Goal: Information Seeking & Learning: Learn about a topic

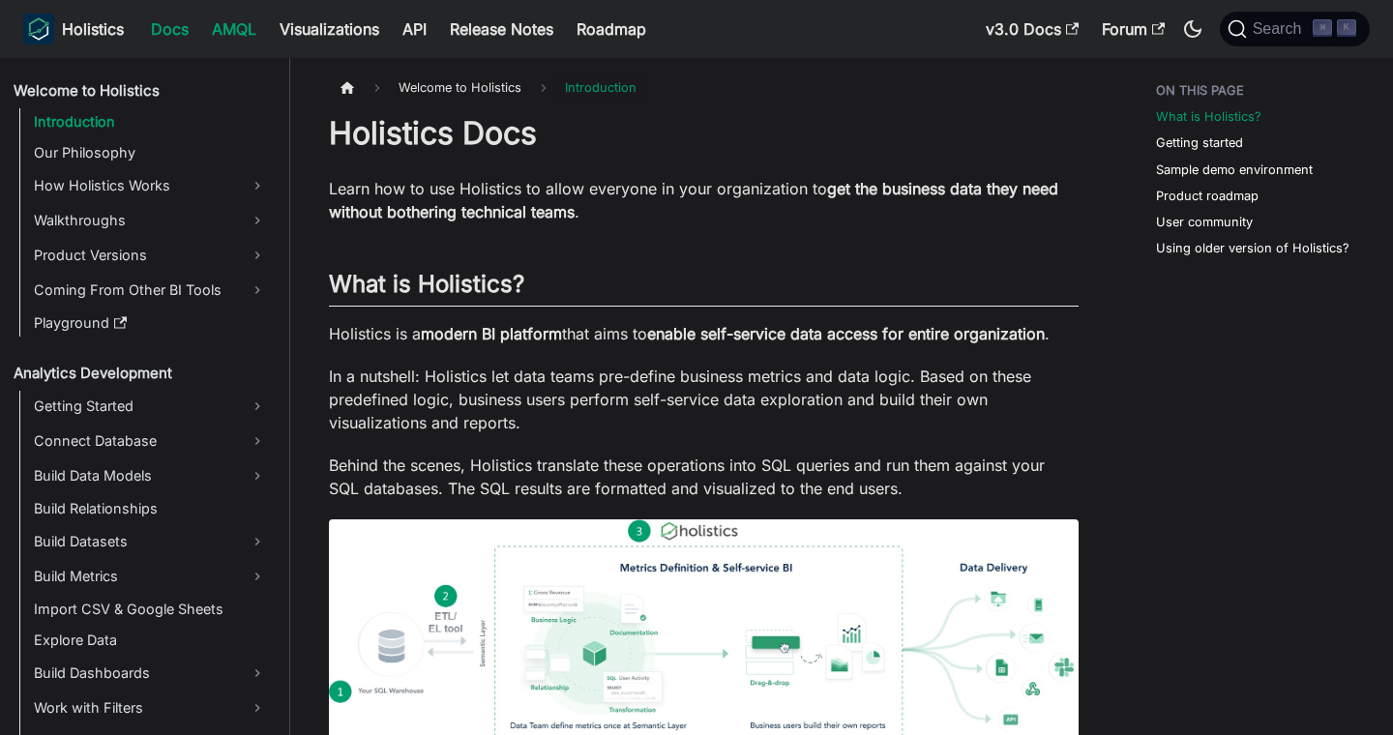
click at [206, 41] on link "AMQL" at bounding box center [234, 29] width 68 height 31
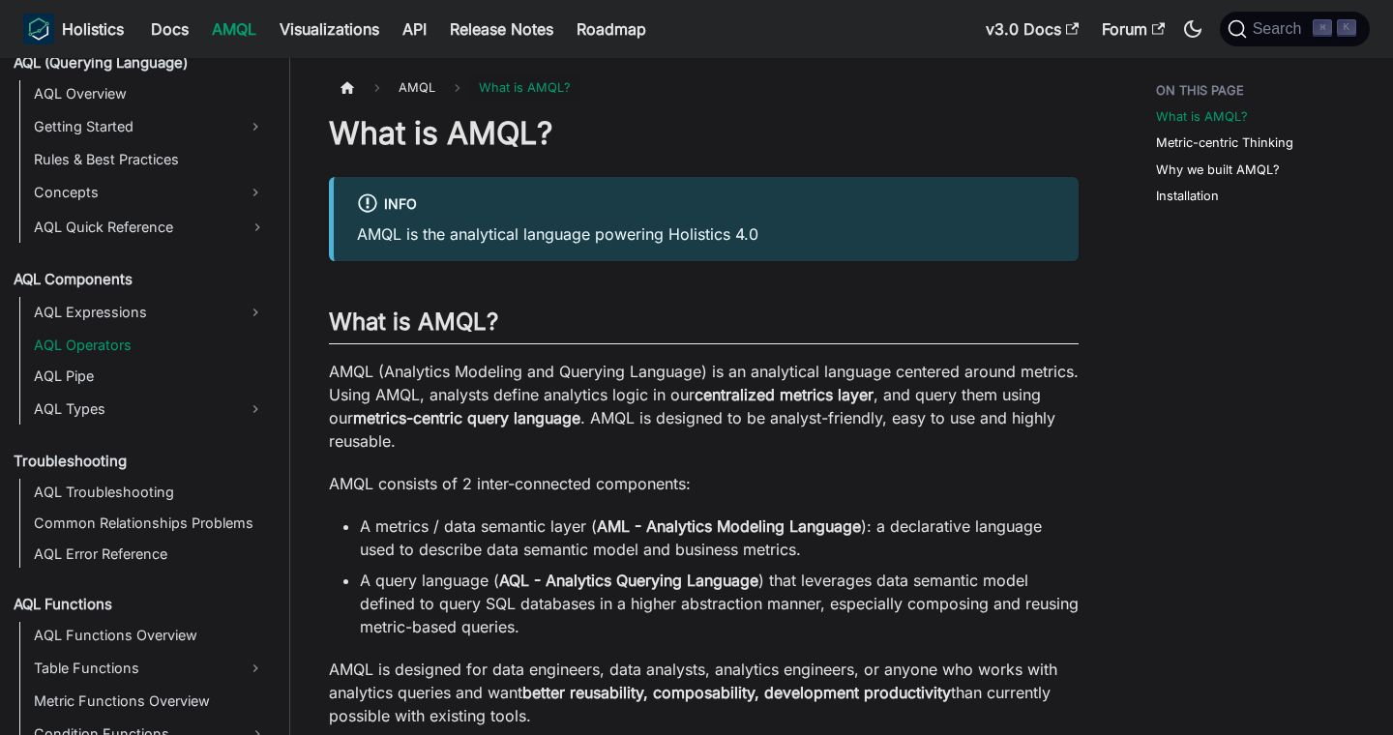
scroll to position [888, 0]
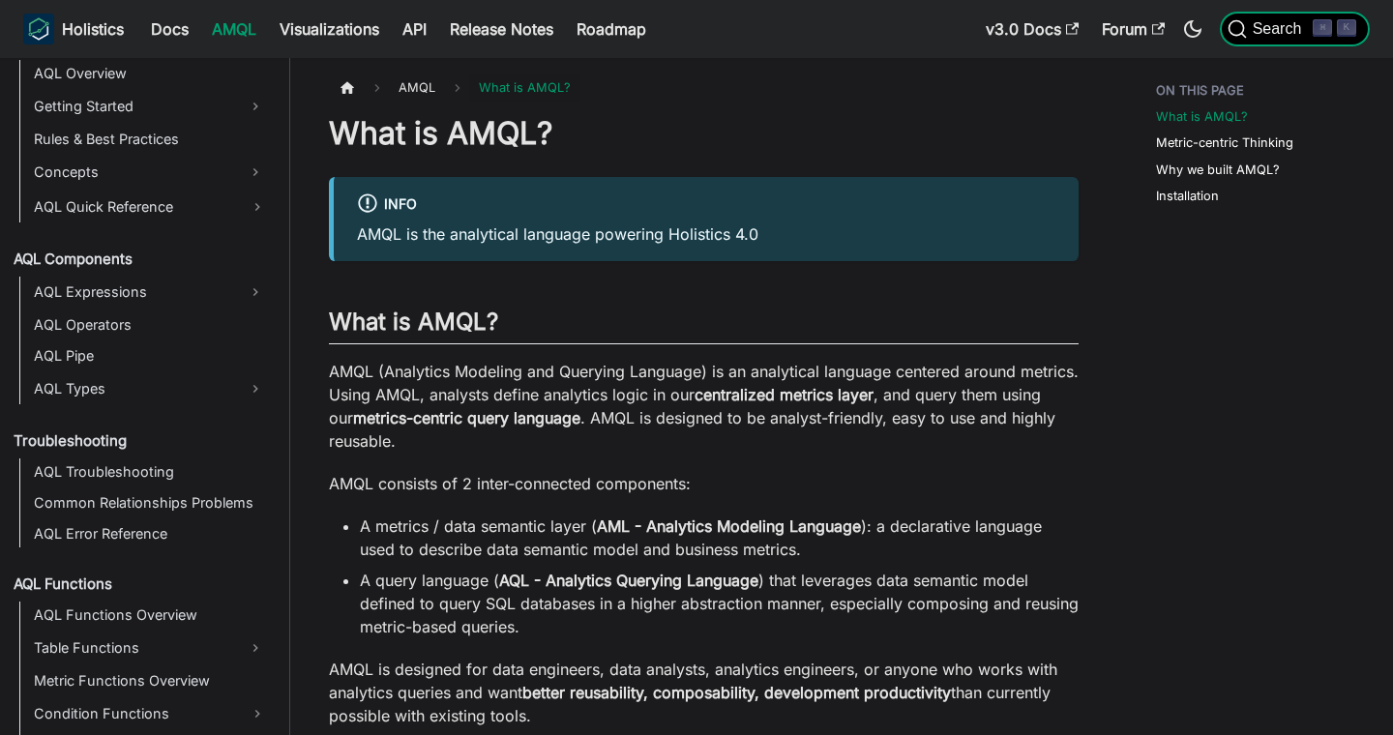
click at [1290, 35] on span "Search" at bounding box center [1280, 28] width 67 height 17
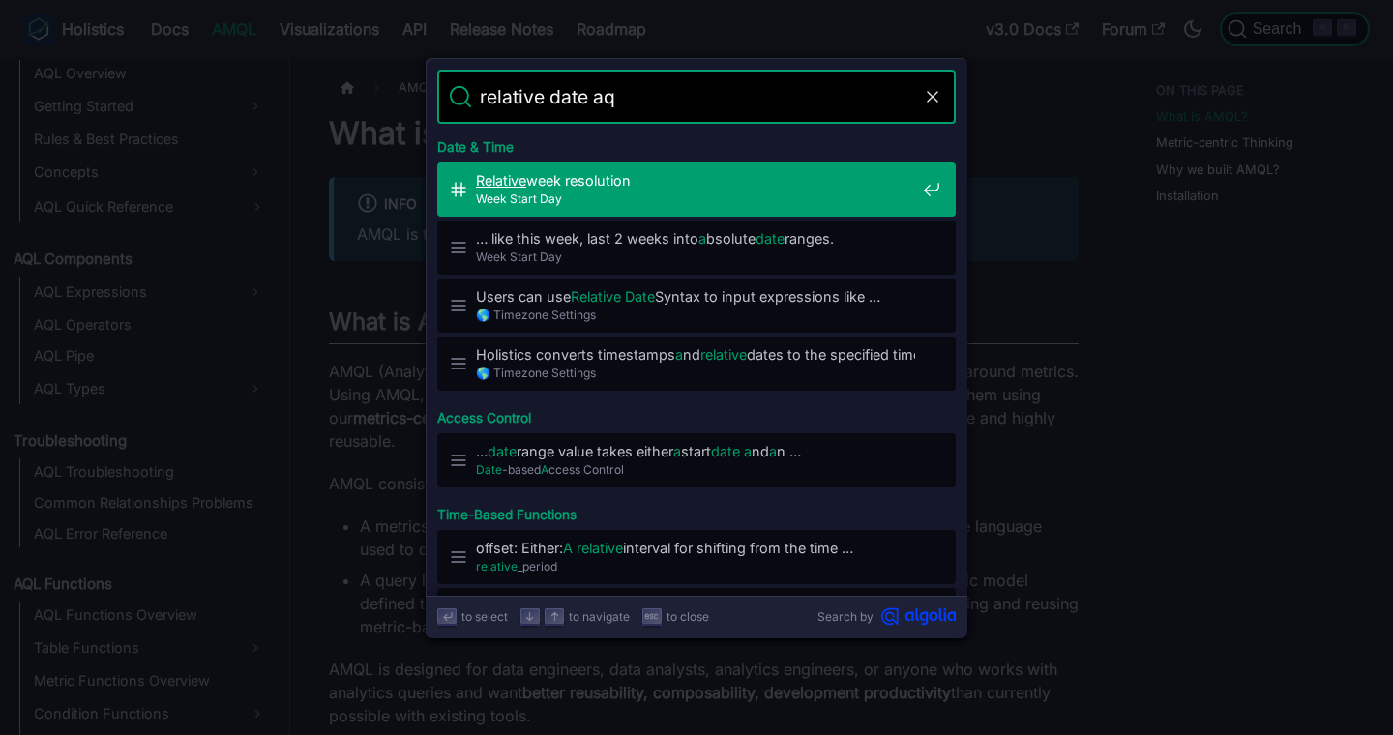
type input "relative date aql"
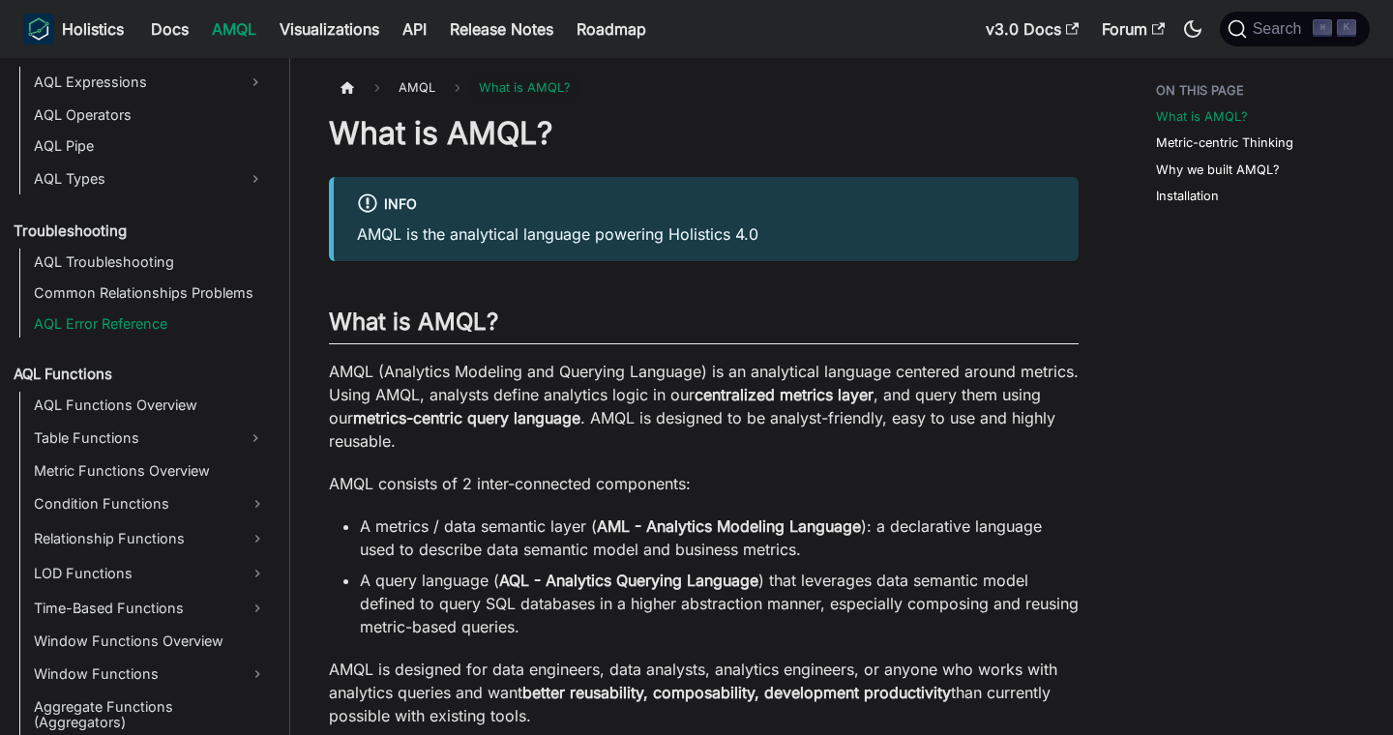
scroll to position [1101, 0]
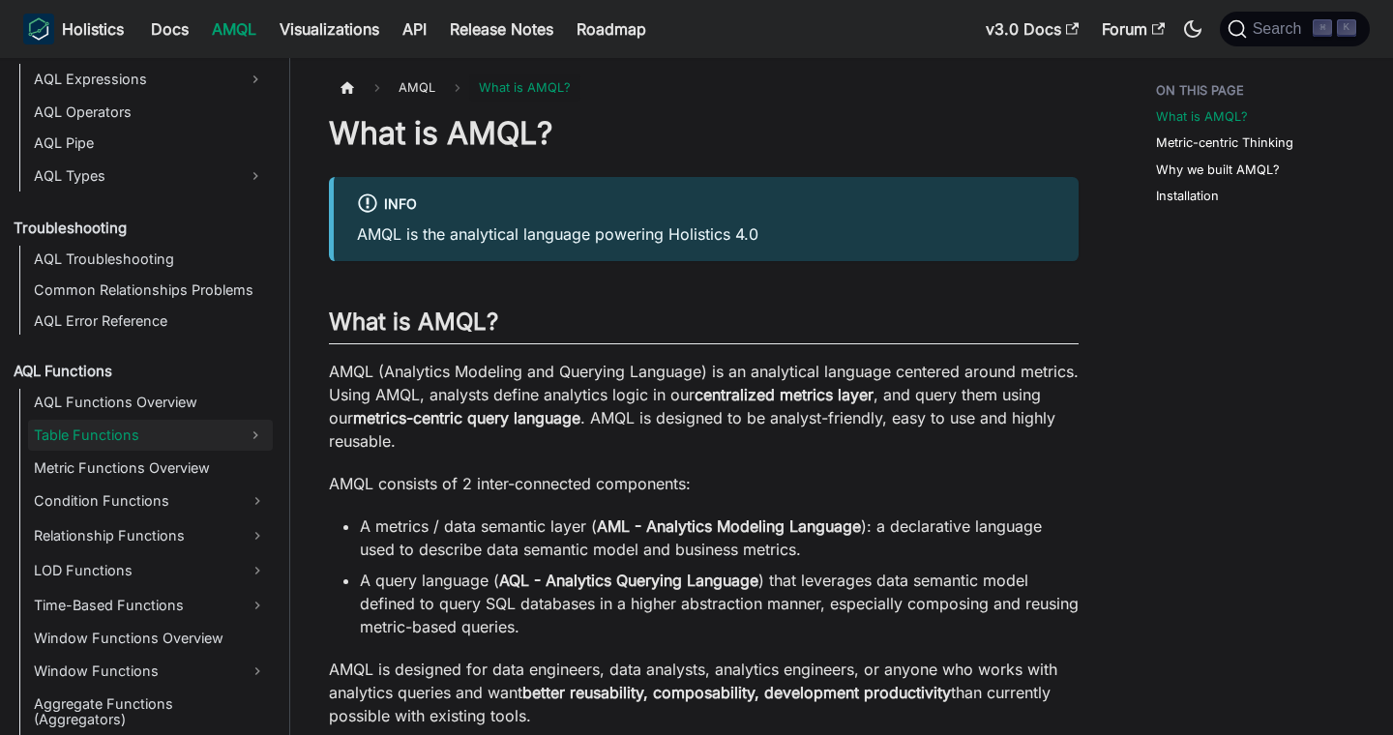
click at [187, 426] on link "Table Functions" at bounding box center [133, 435] width 210 height 31
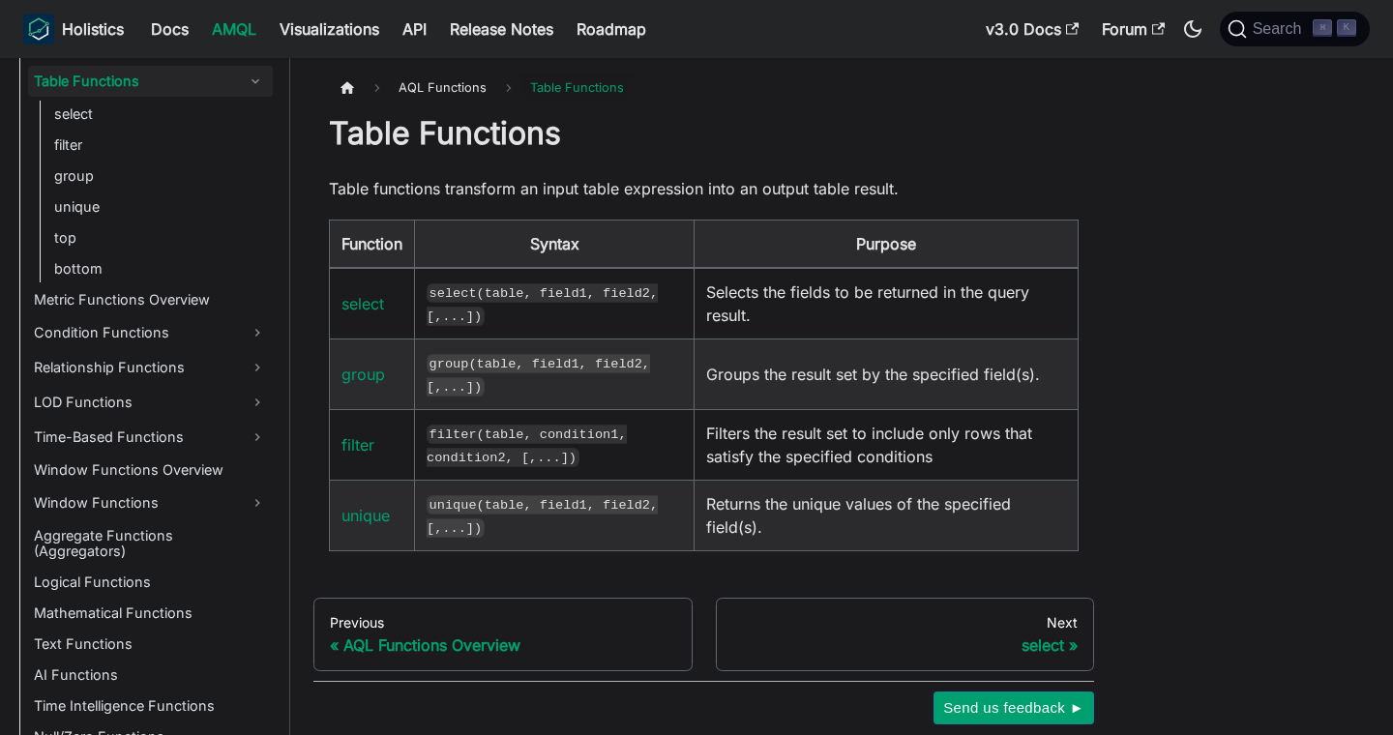
scroll to position [1459, 0]
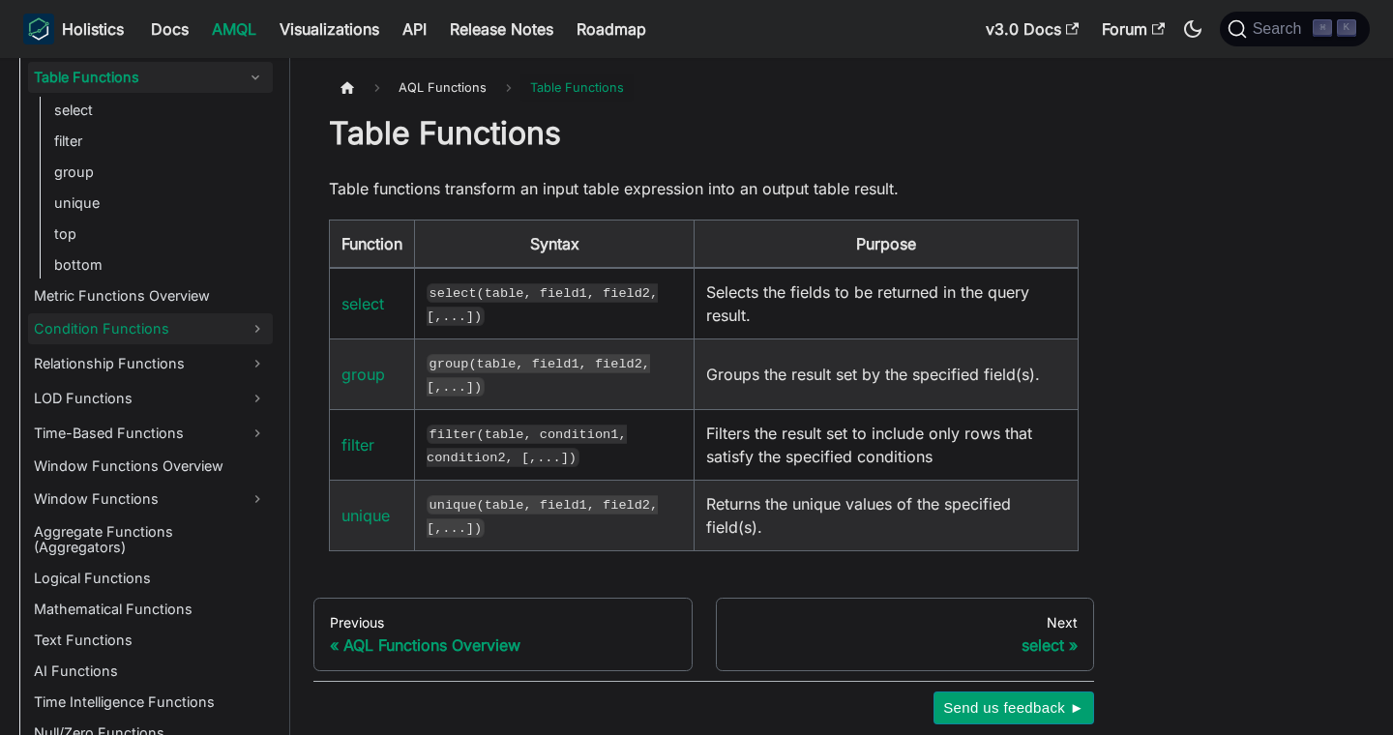
click at [193, 341] on link "Condition Functions" at bounding box center [150, 328] width 245 height 31
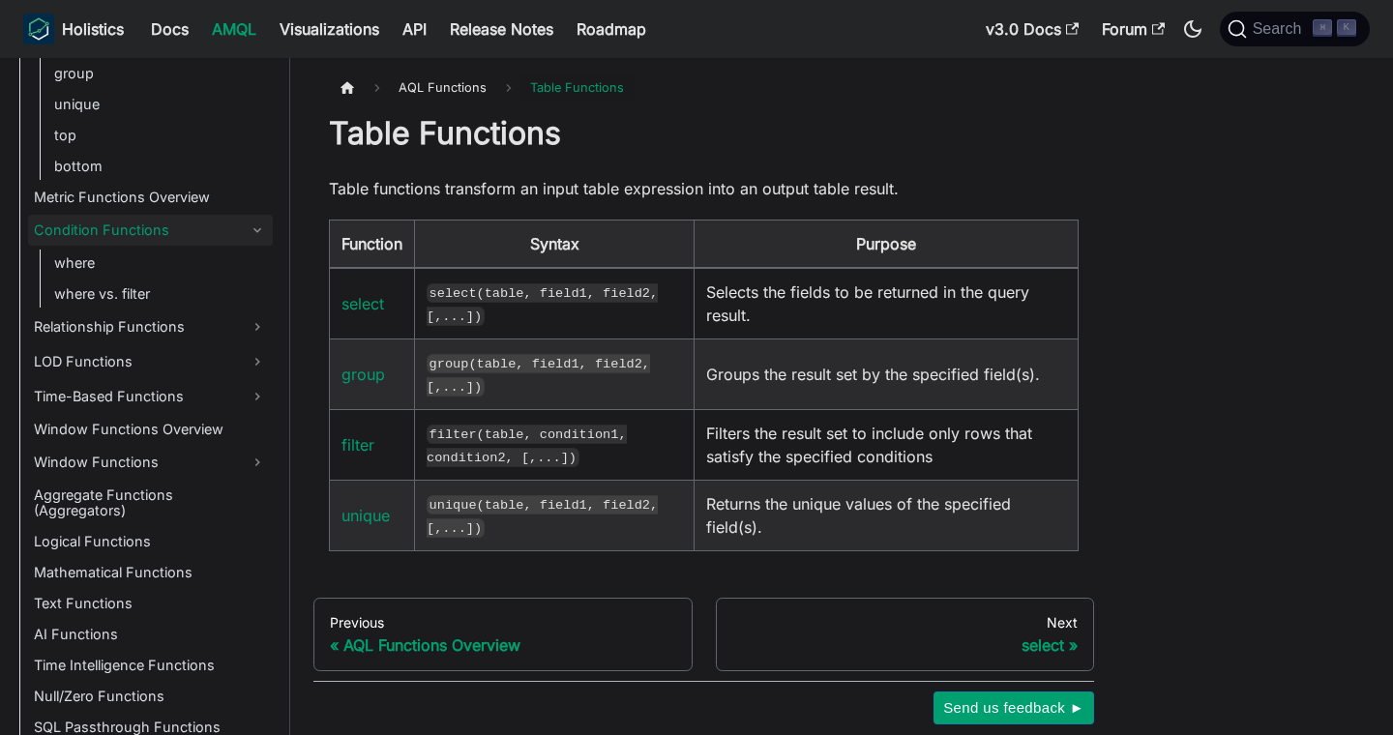
scroll to position [1587, 0]
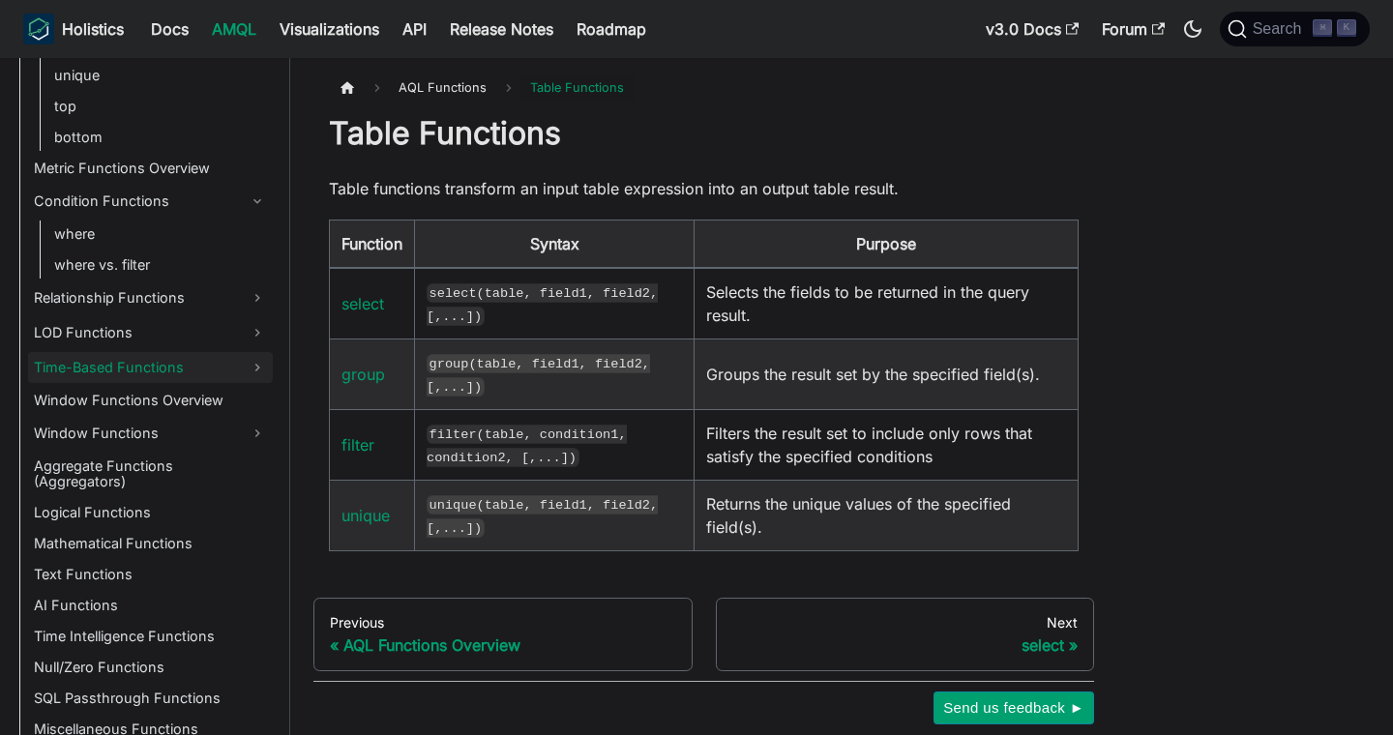
click at [167, 365] on link "Time-Based Functions" at bounding box center [150, 367] width 245 height 31
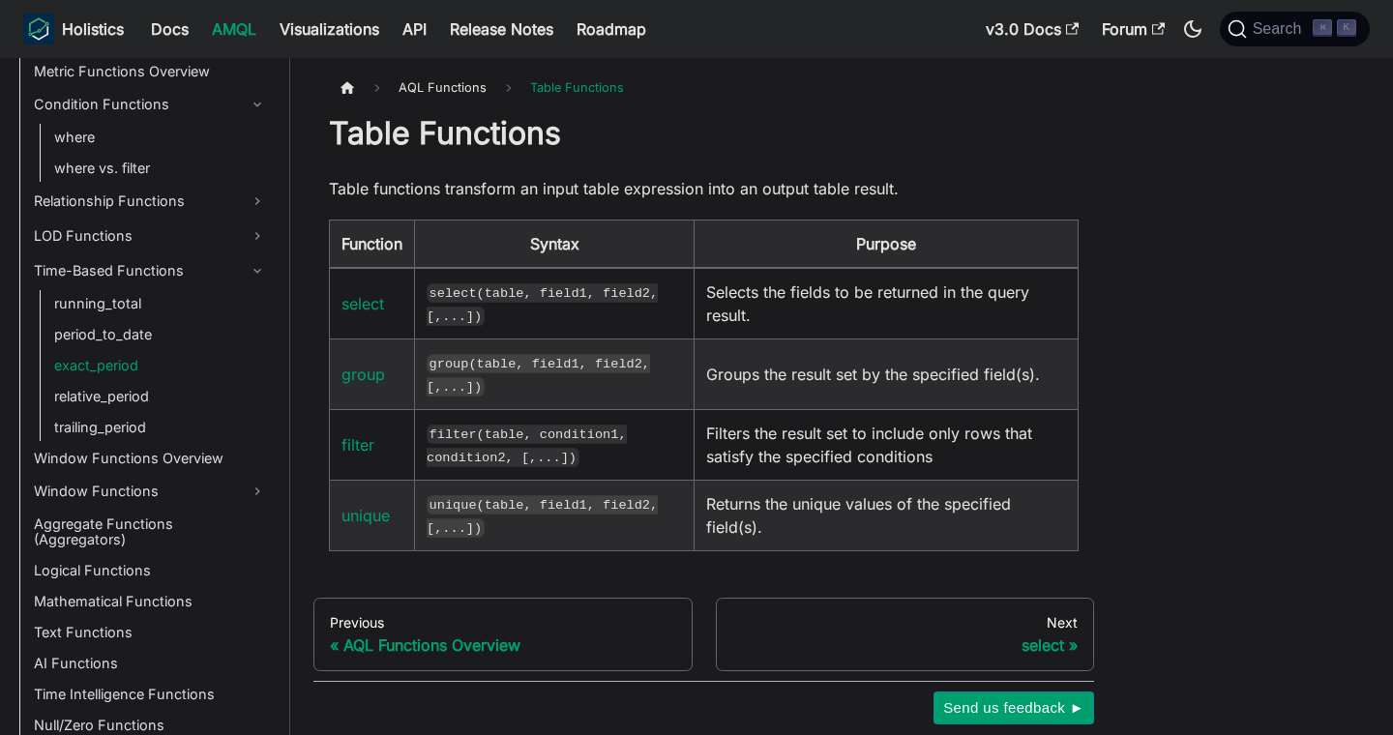
scroll to position [1741, 0]
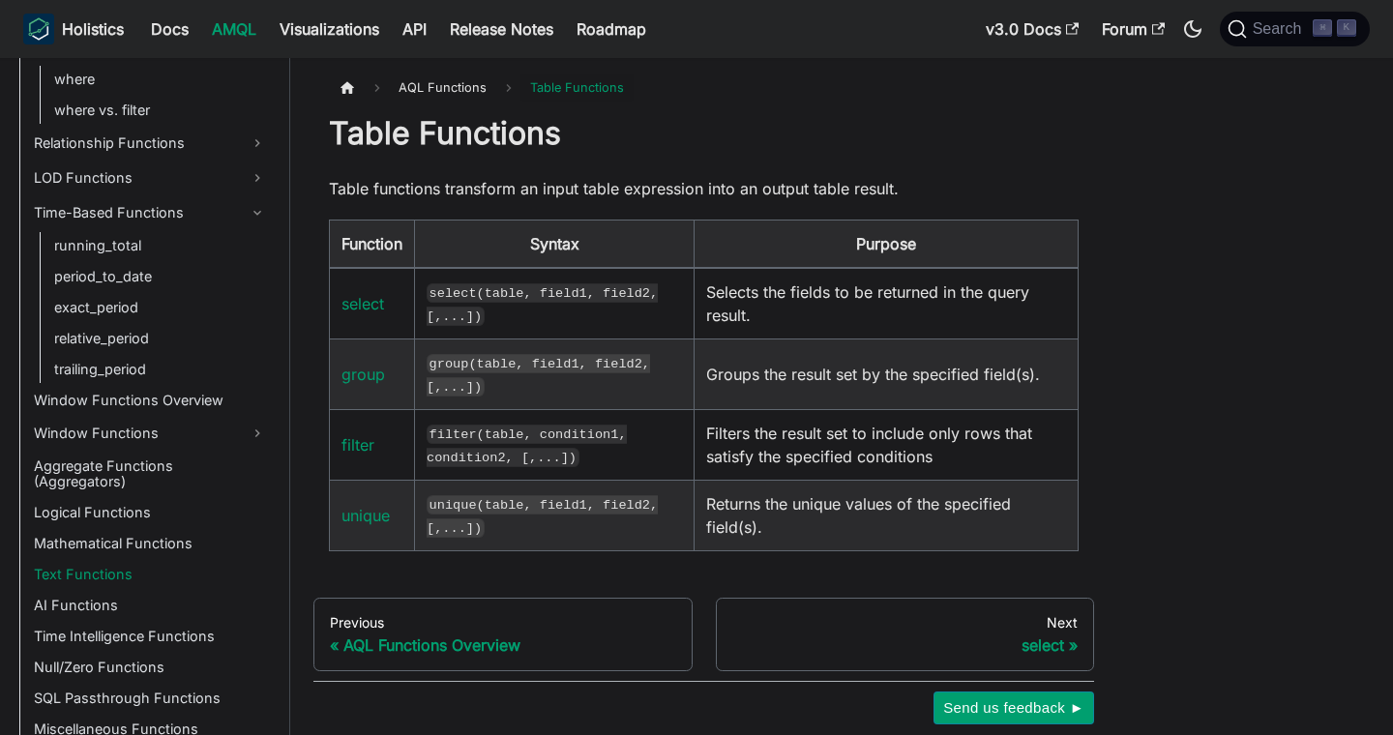
click at [149, 561] on link "Text Functions" at bounding box center [150, 574] width 245 height 27
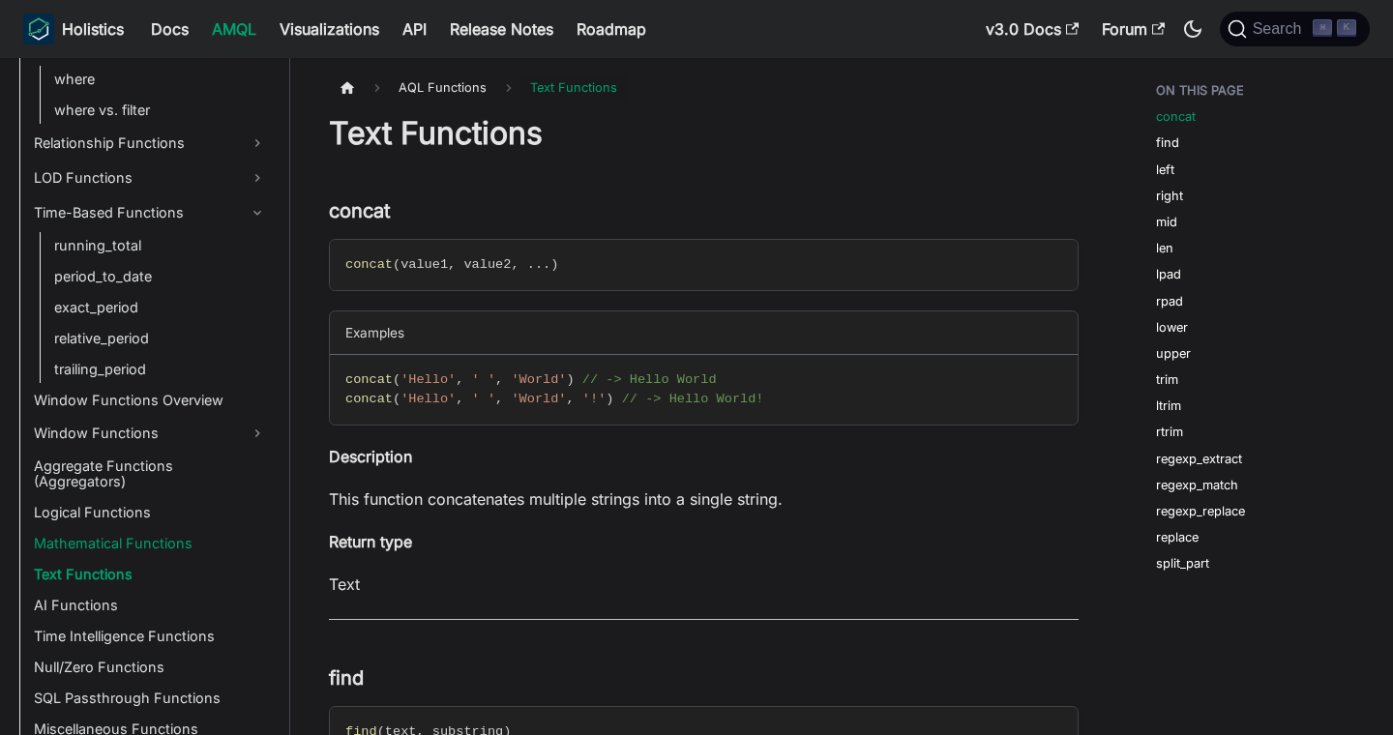
click at [155, 530] on link "Mathematical Functions" at bounding box center [150, 543] width 245 height 27
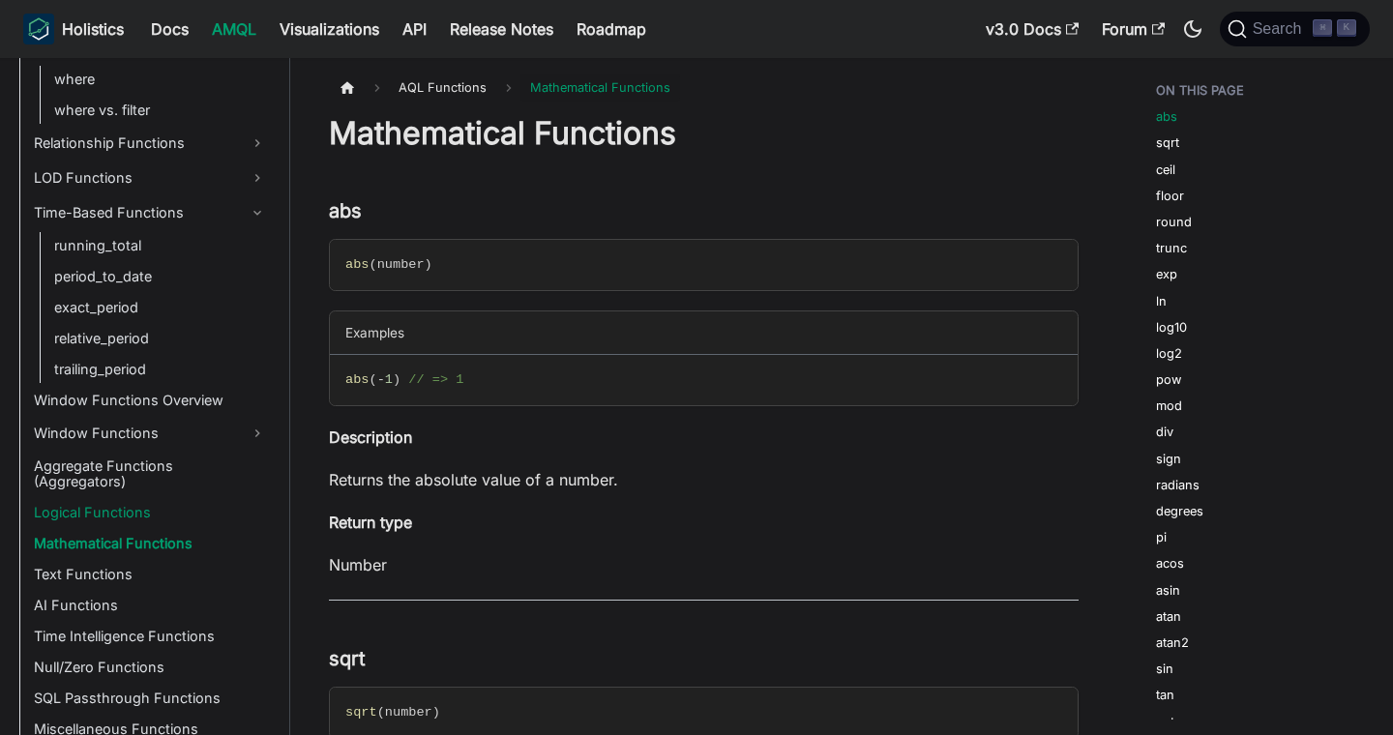
click at [163, 499] on link "Logical Functions" at bounding box center [150, 512] width 245 height 27
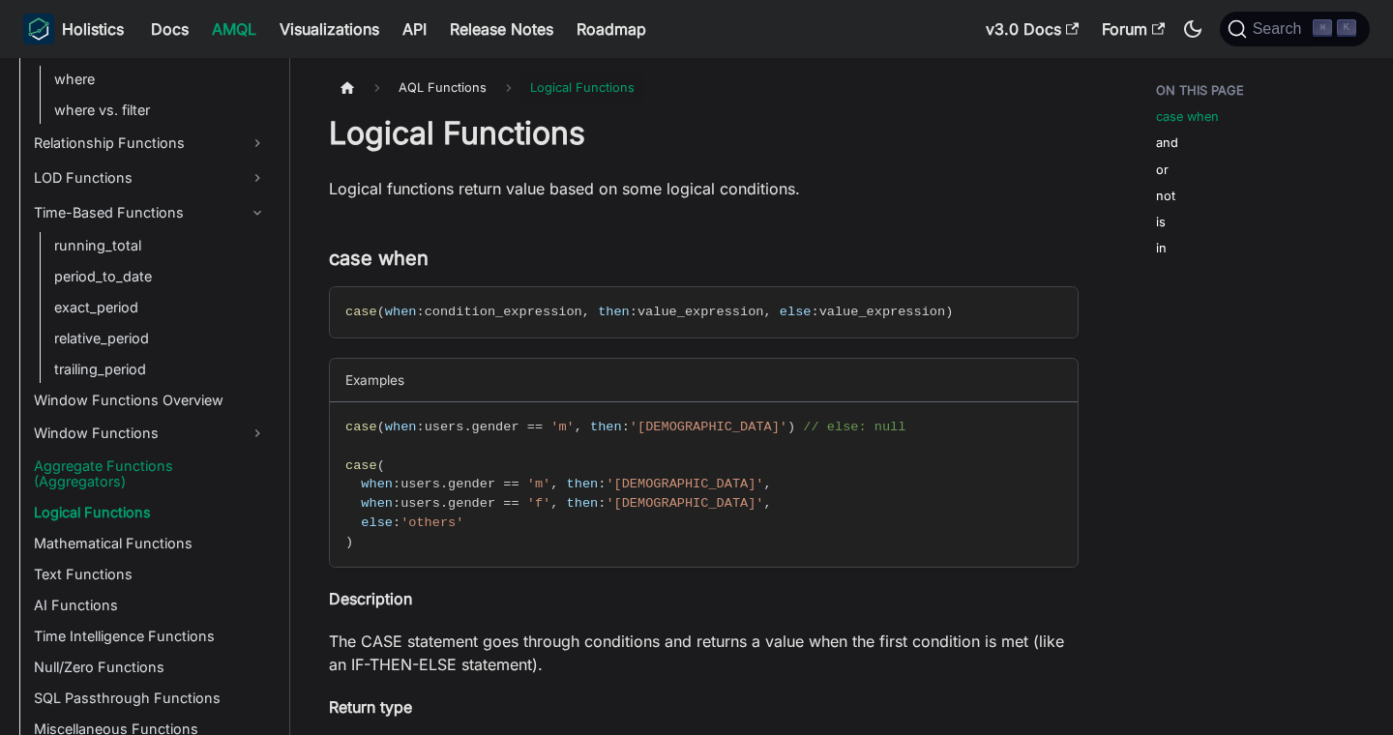
click at [161, 465] on link "Aggregate Functions (Aggregators)" at bounding box center [150, 474] width 245 height 43
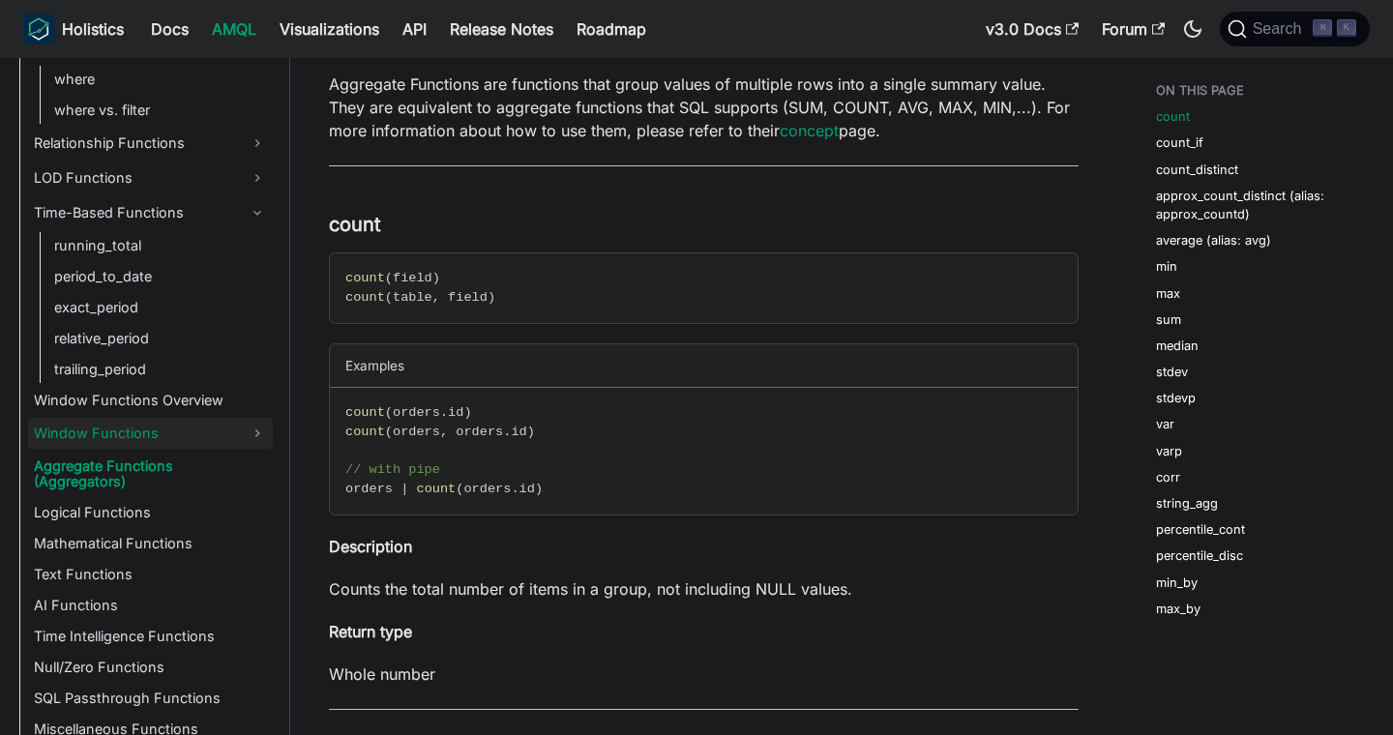
scroll to position [116, 0]
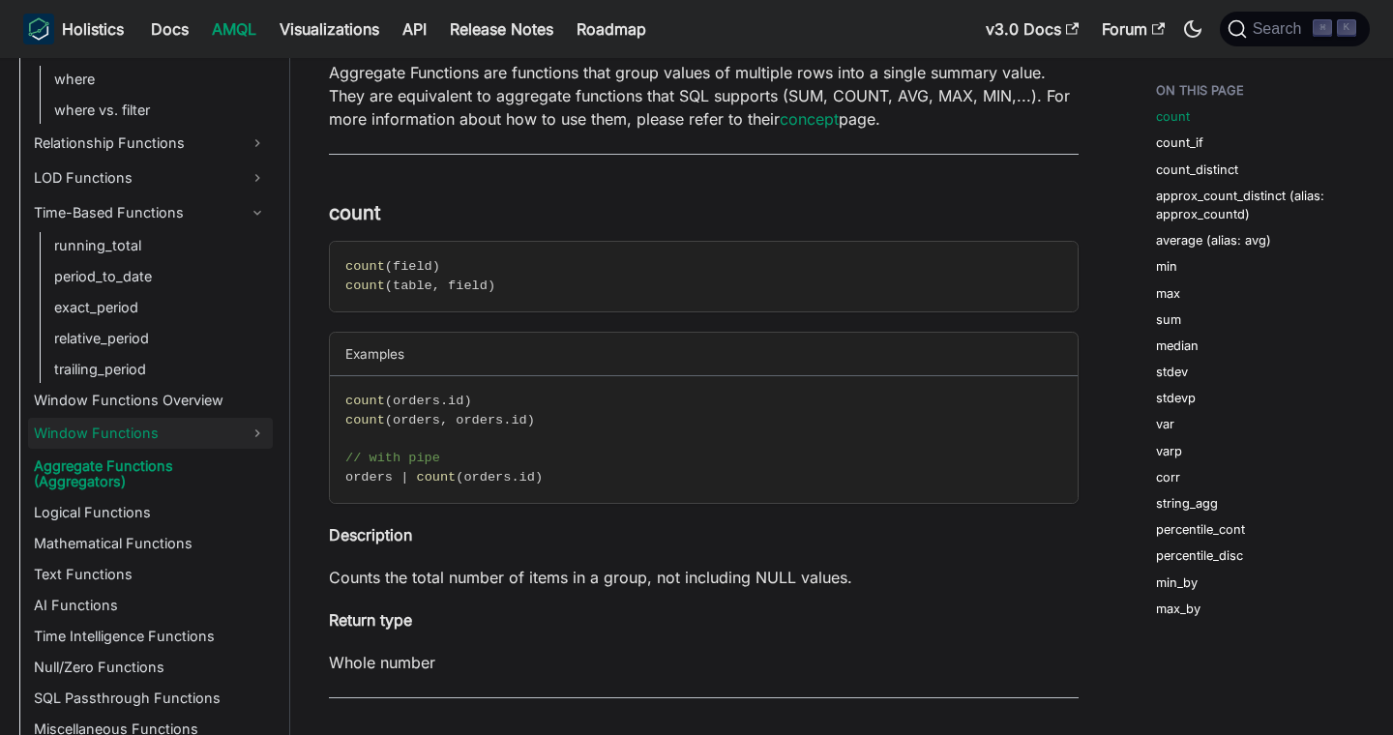
click at [198, 446] on link "Window Functions" at bounding box center [150, 433] width 245 height 31
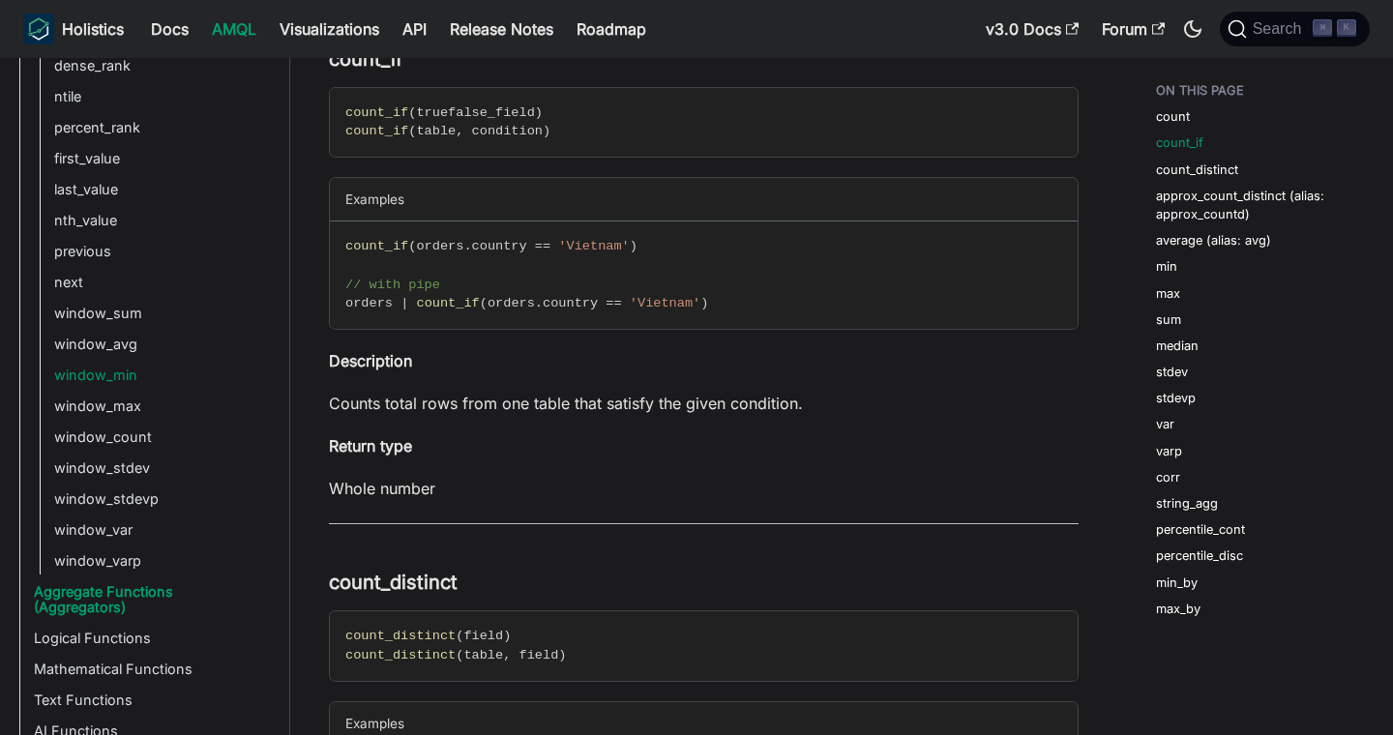
scroll to position [2299, 0]
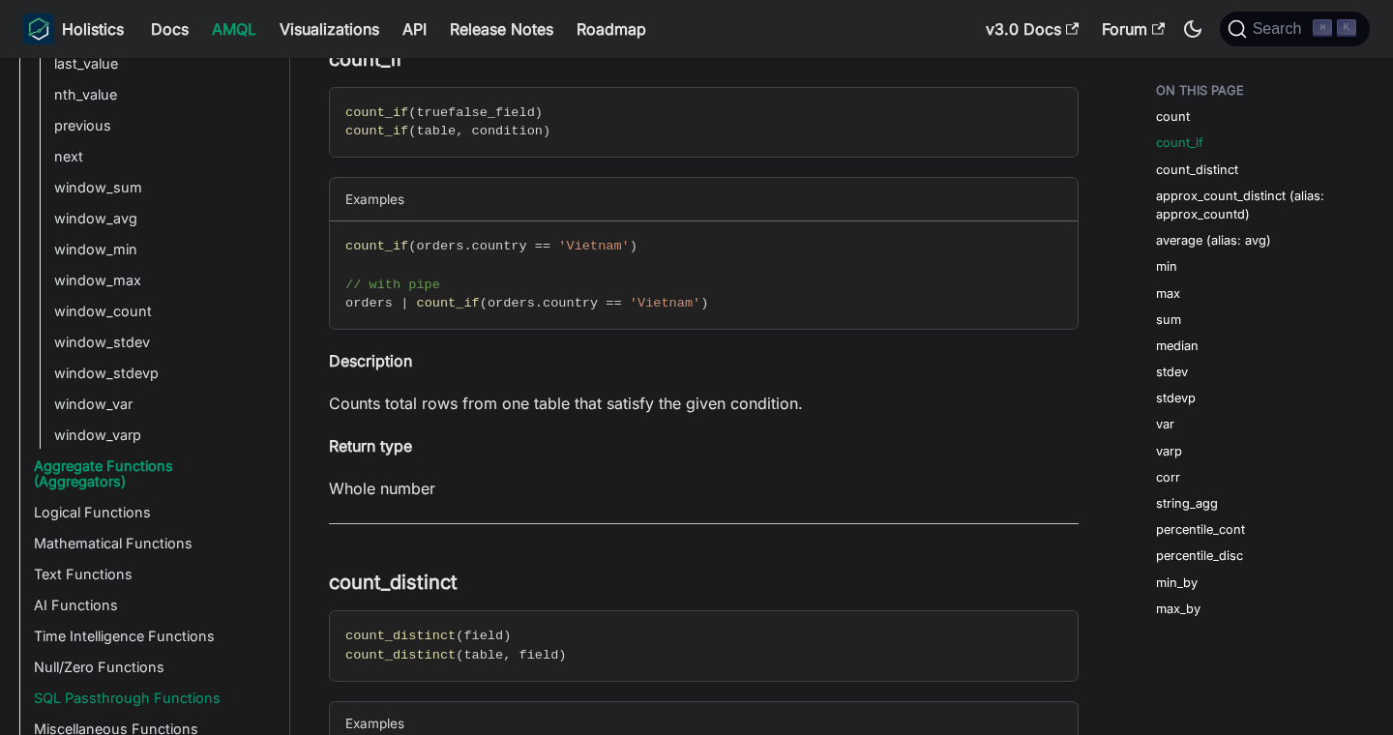
click at [178, 685] on link "SQL Passthrough Functions" at bounding box center [150, 698] width 245 height 27
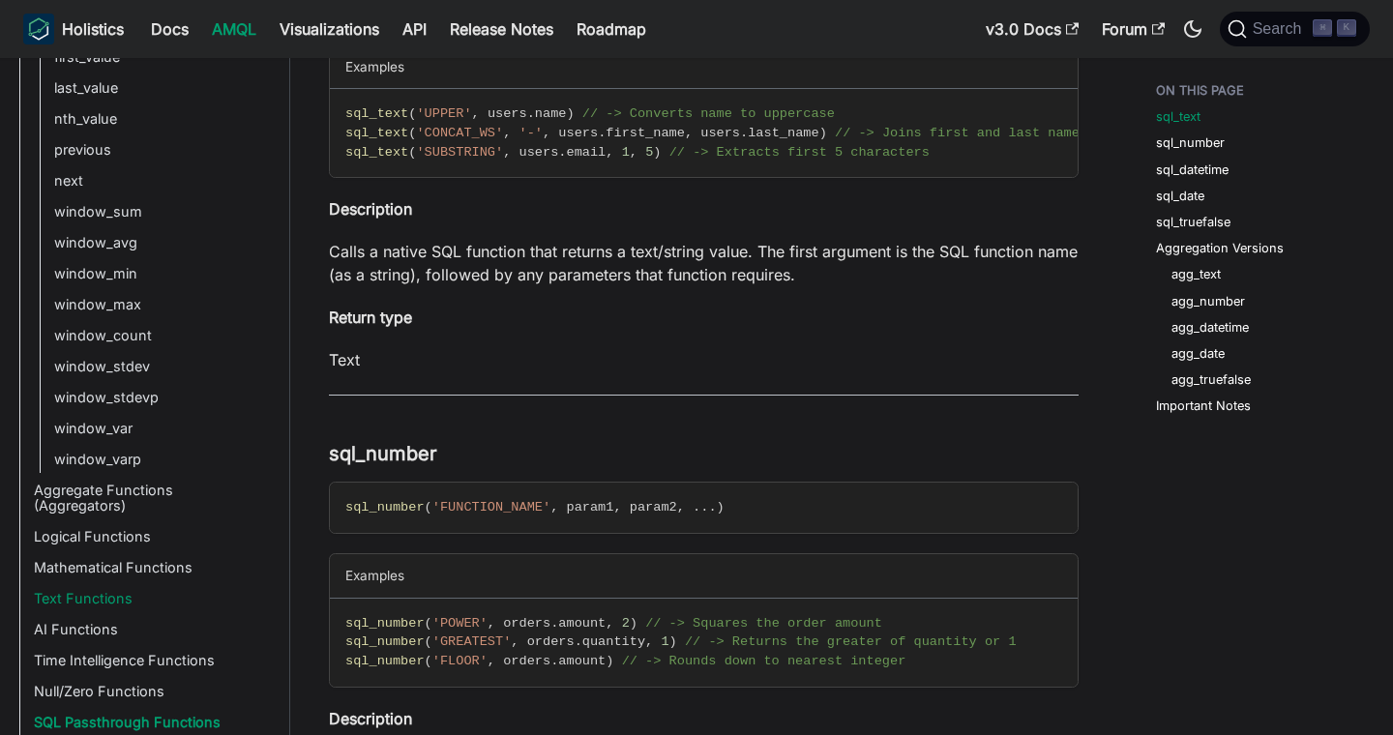
scroll to position [2299, 0]
